Goal: Information Seeking & Learning: Learn about a topic

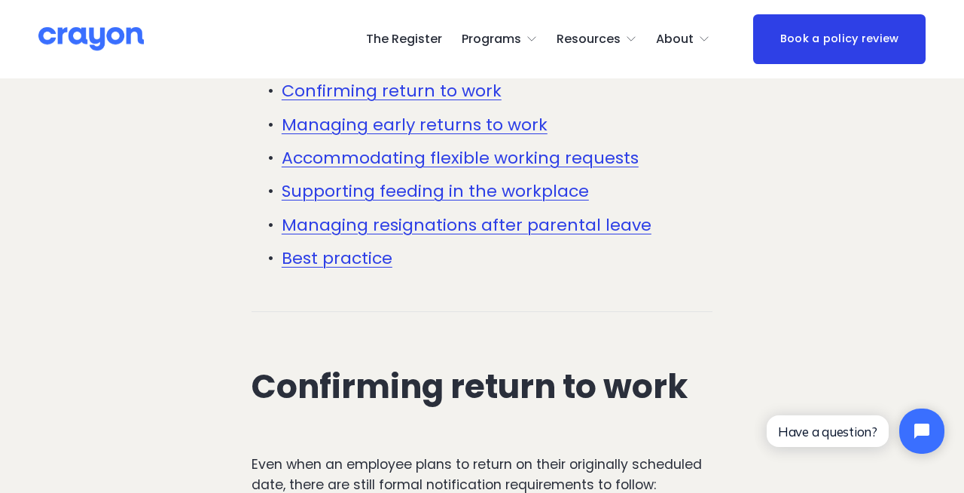
scroll to position [722, 0]
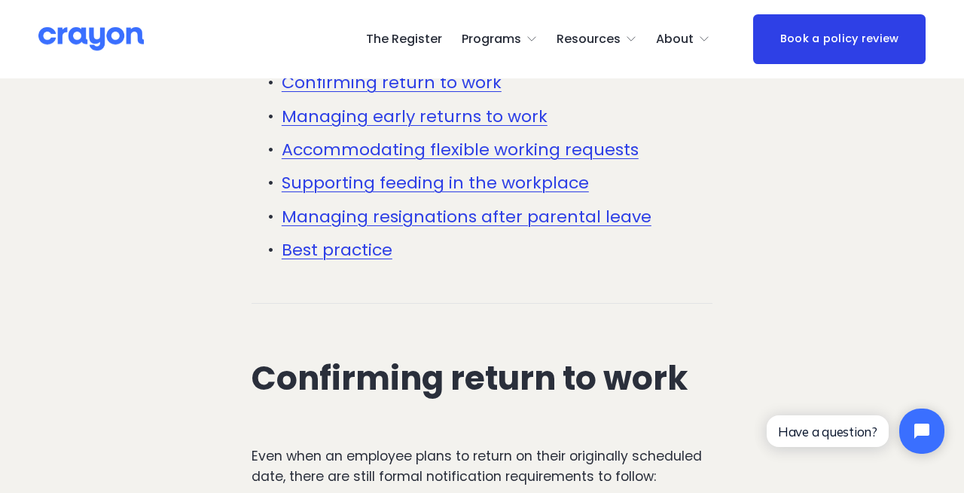
click at [555, 205] on link "Managing resignations after parental leave" at bounding box center [467, 216] width 370 height 23
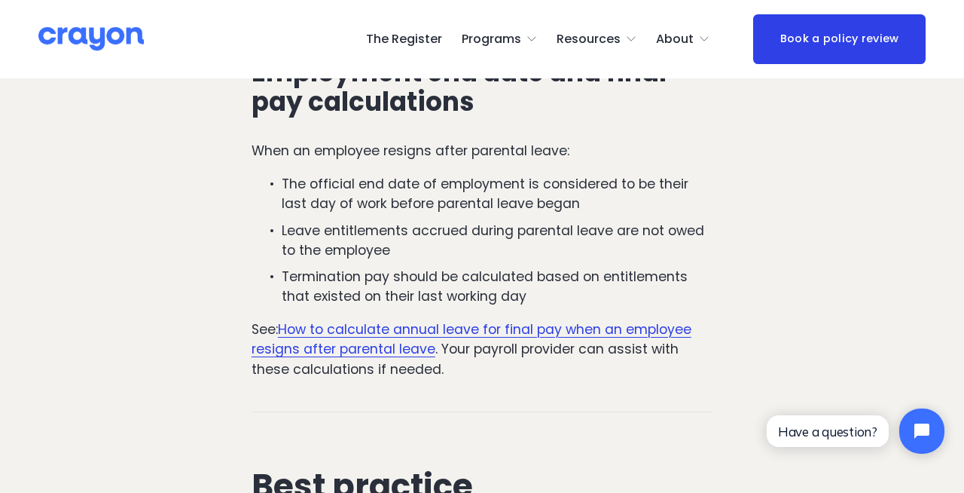
scroll to position [5280, 0]
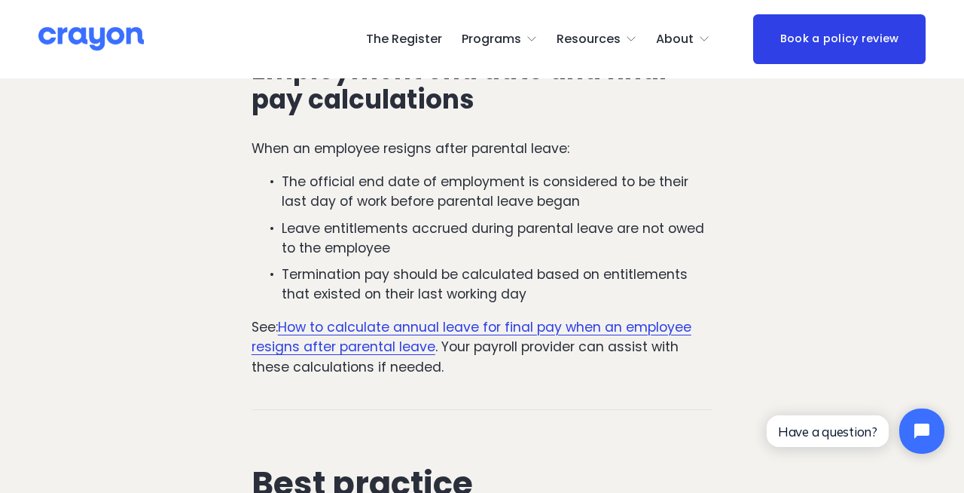
click at [546, 318] on link "How to calculate annual leave for final pay when an employee resigns after pare…" at bounding box center [472, 337] width 440 height 38
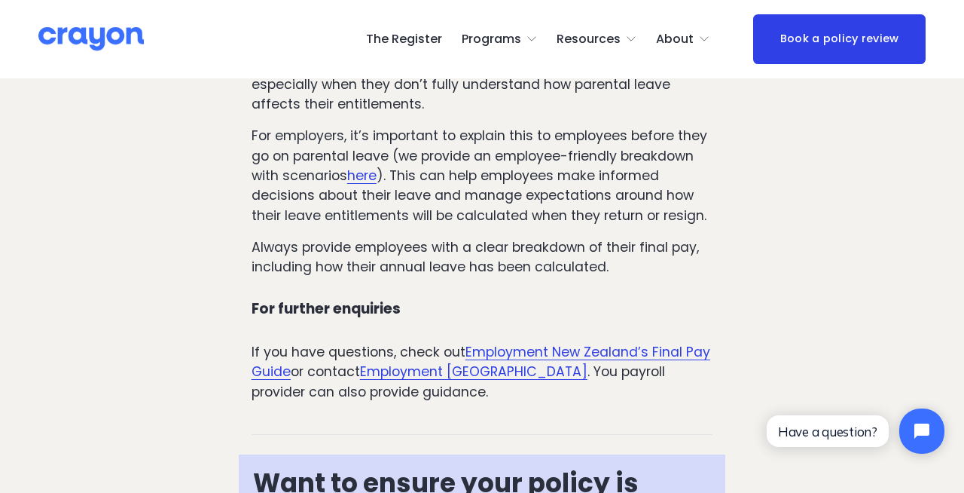
scroll to position [1994, 0]
click at [368, 184] on link "here" at bounding box center [361, 175] width 29 height 18
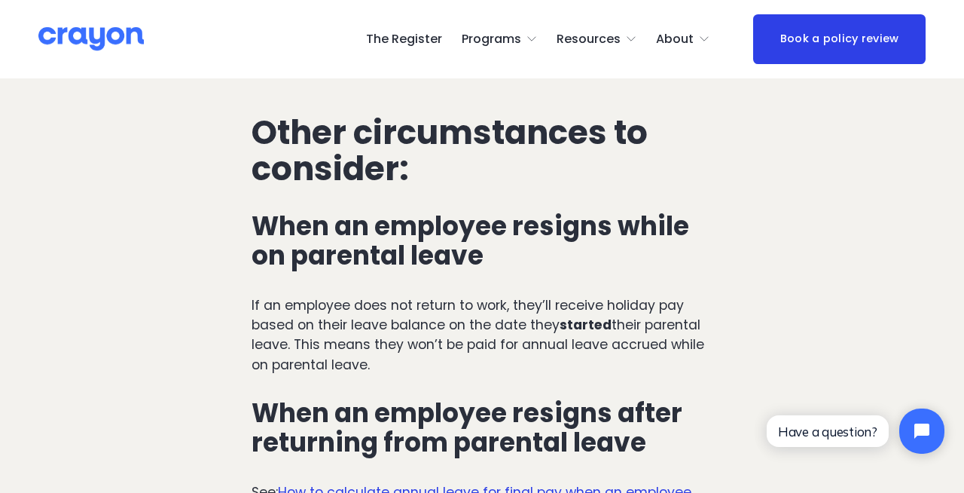
scroll to position [3686, 0]
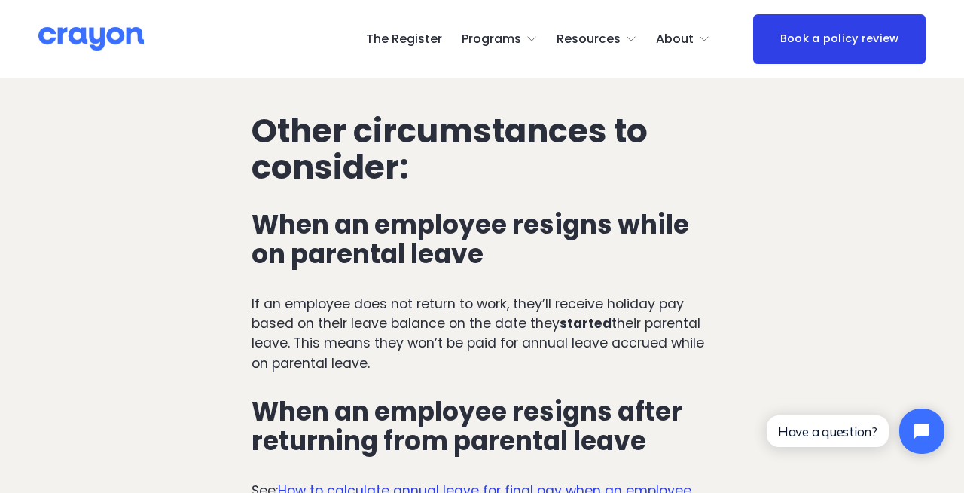
click at [490, 481] on link "How to calculate annual leave for final pay when an employee resigns after pare…" at bounding box center [472, 500] width 440 height 38
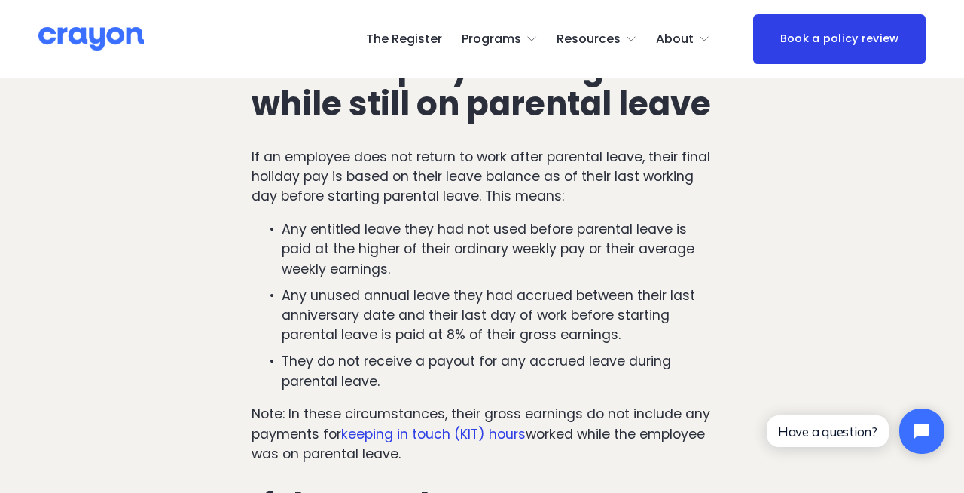
scroll to position [1067, 0]
